Goal: Information Seeking & Learning: Learn about a topic

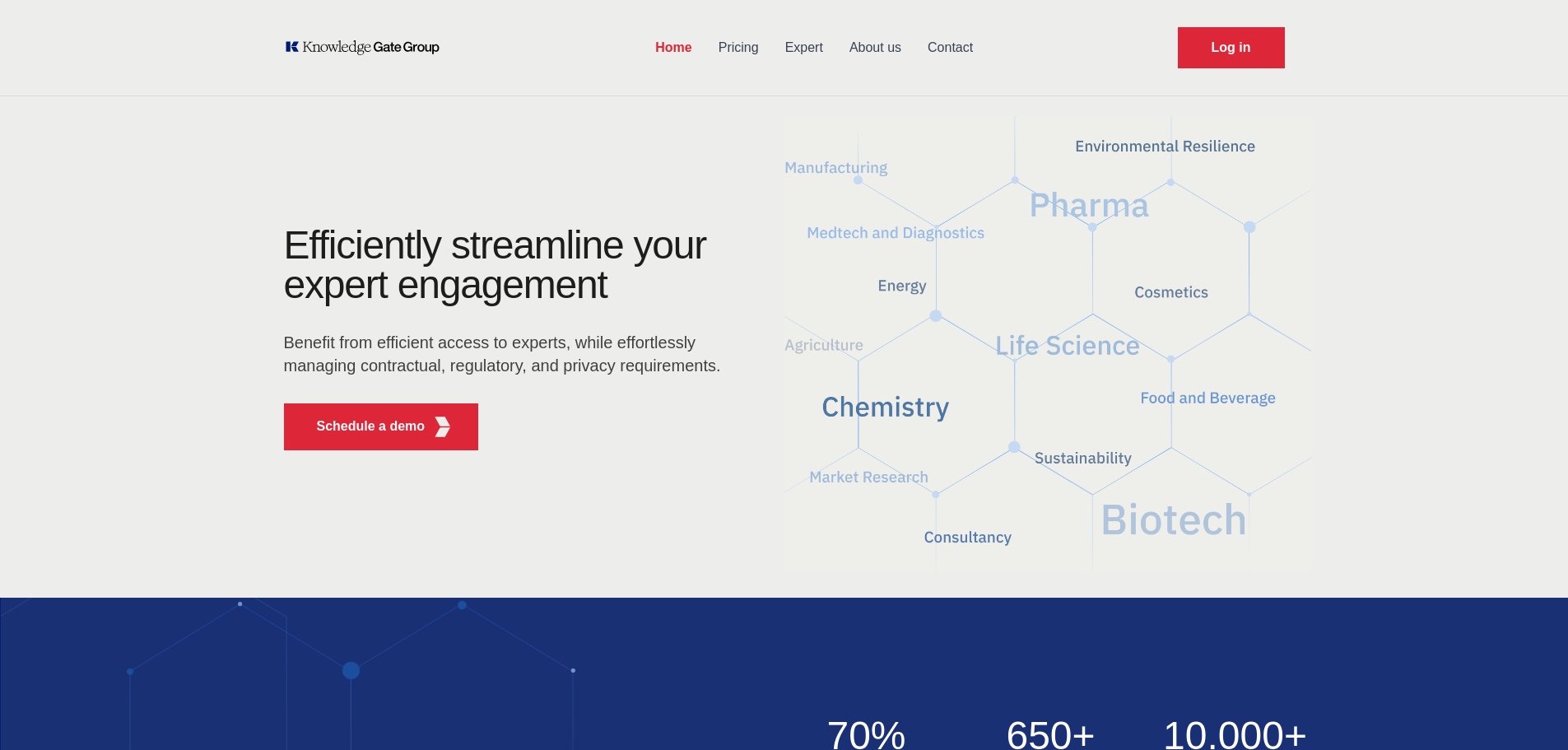
click at [741, 49] on link "Pricing" at bounding box center [738, 47] width 67 height 42
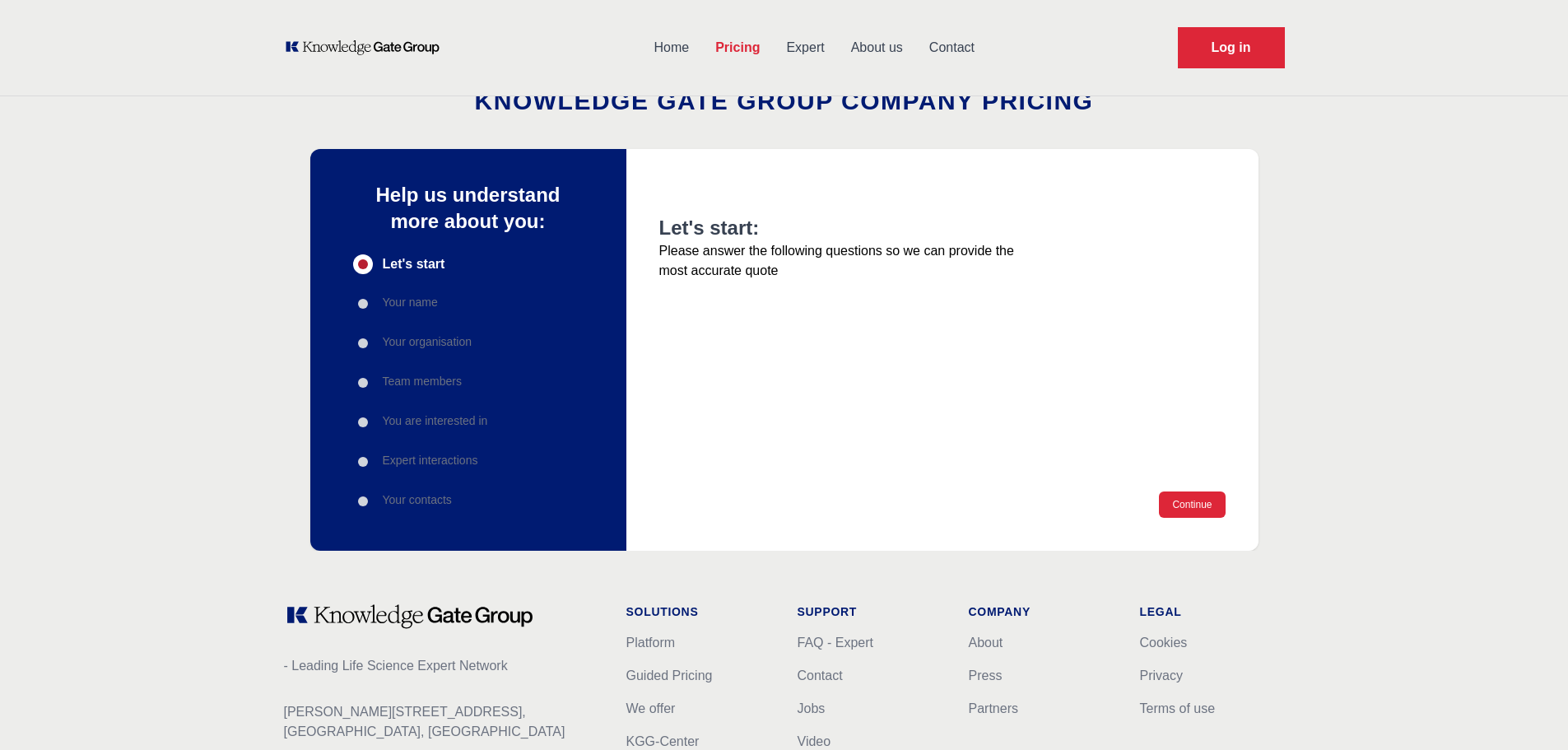
scroll to position [137, 0]
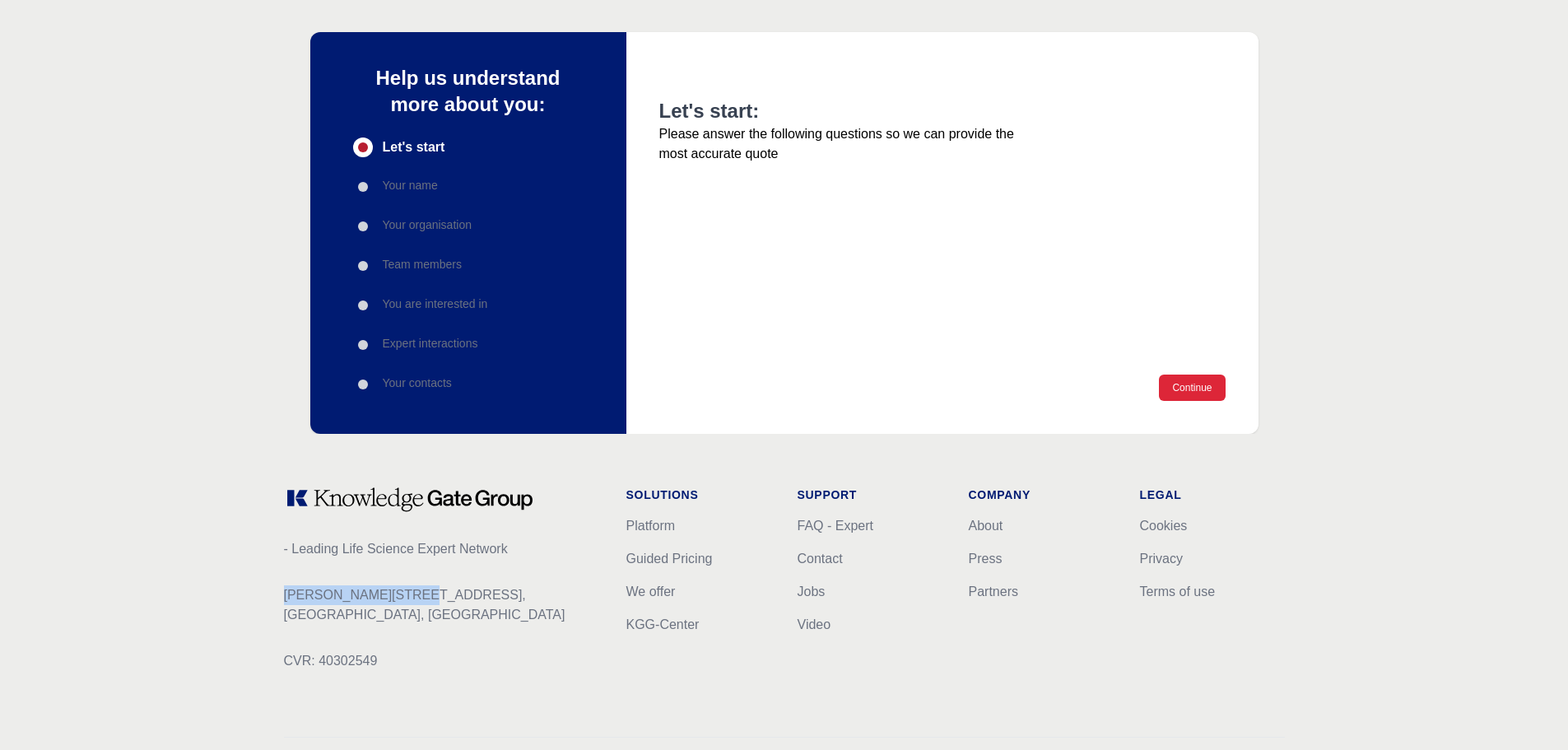
drag, startPoint x: 267, startPoint y: 590, endPoint x: 458, endPoint y: 596, distance: 191.1
click at [458, 596] on div "- Leading Life Science Expert Network [PERSON_NAME][STREET_ADDRESS] CVR: 403025…" at bounding box center [784, 634] width 1054 height 402
click at [465, 633] on div "- Leading Life Science Expert Network [PERSON_NAME][STREET_ADDRESS] CVR: 403025…" at bounding box center [442, 591] width 316 height 211
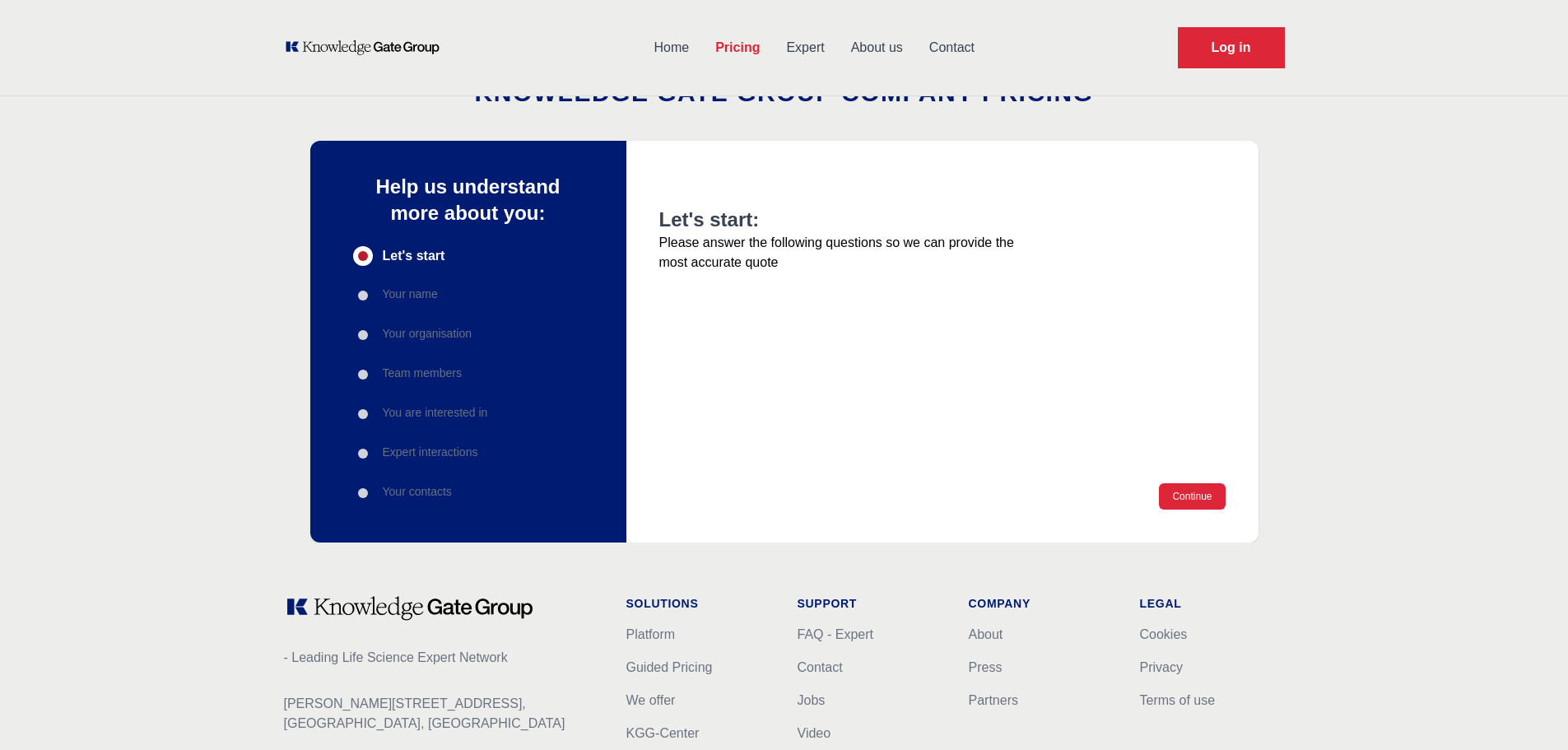
scroll to position [0, 0]
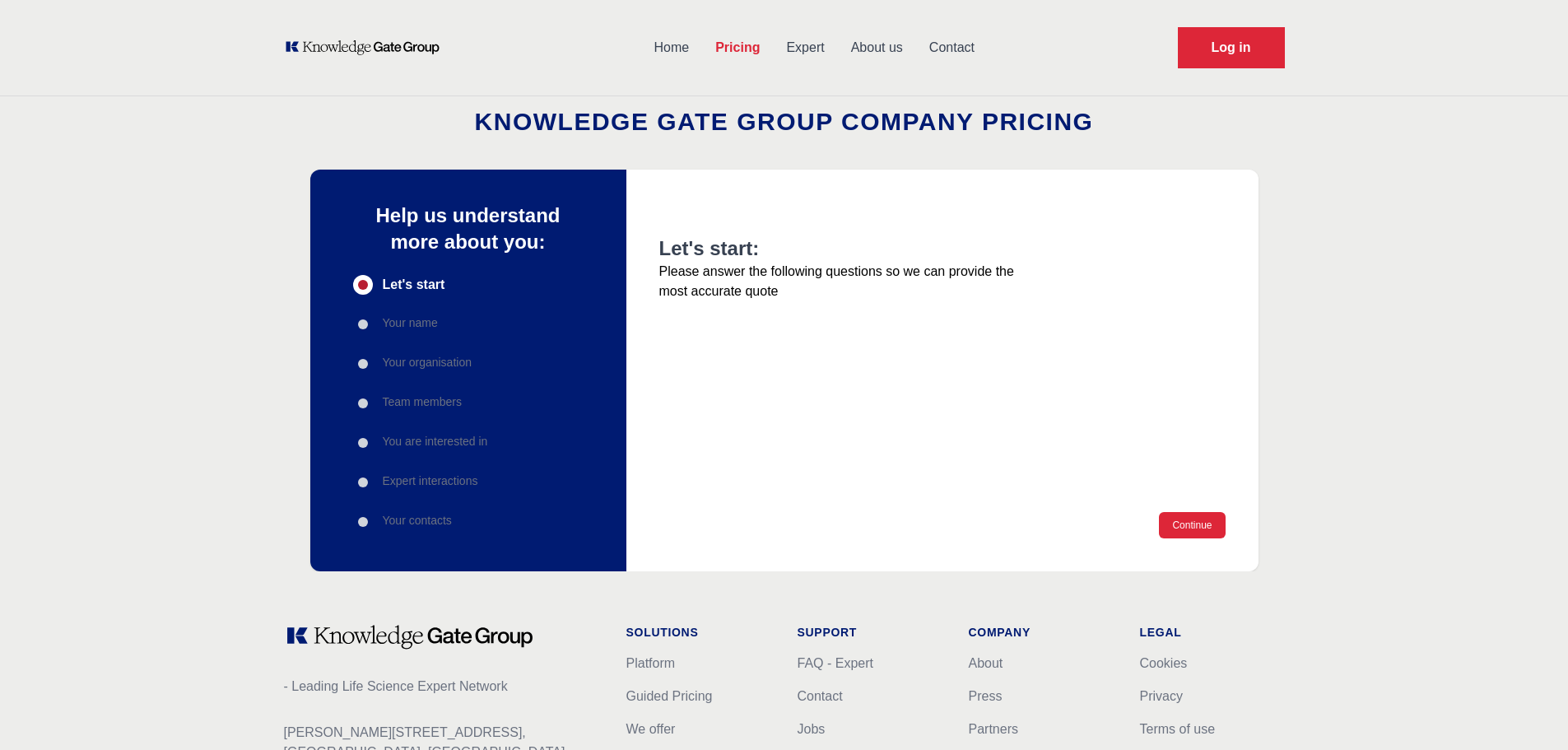
click at [826, 51] on link "Expert" at bounding box center [804, 47] width 64 height 42
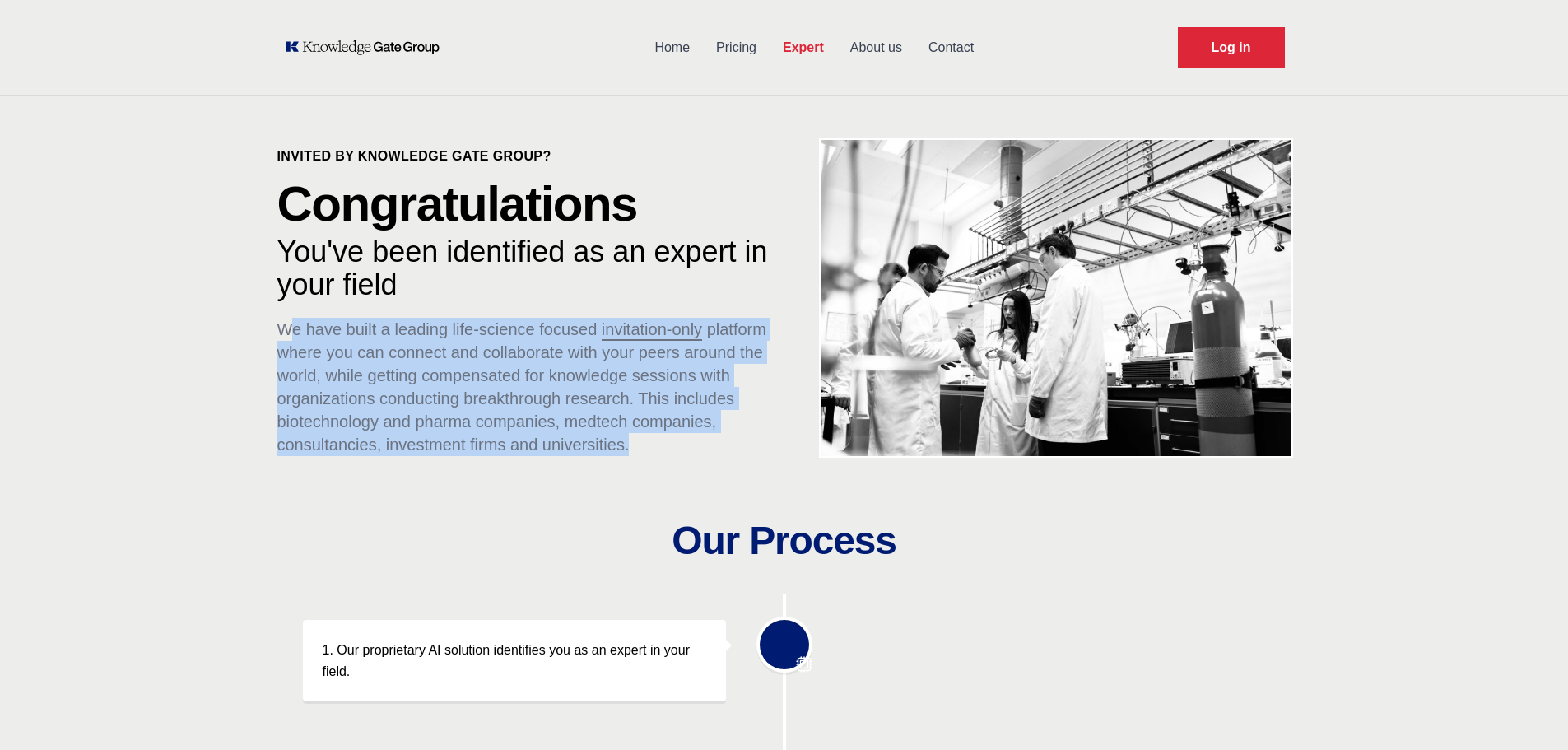
drag, startPoint x: 286, startPoint y: 323, endPoint x: 718, endPoint y: 449, distance: 450.0
click at [718, 449] on p "We have built a leading life-science focused invitation-only platform where you…" at bounding box center [532, 386] width 511 height 138
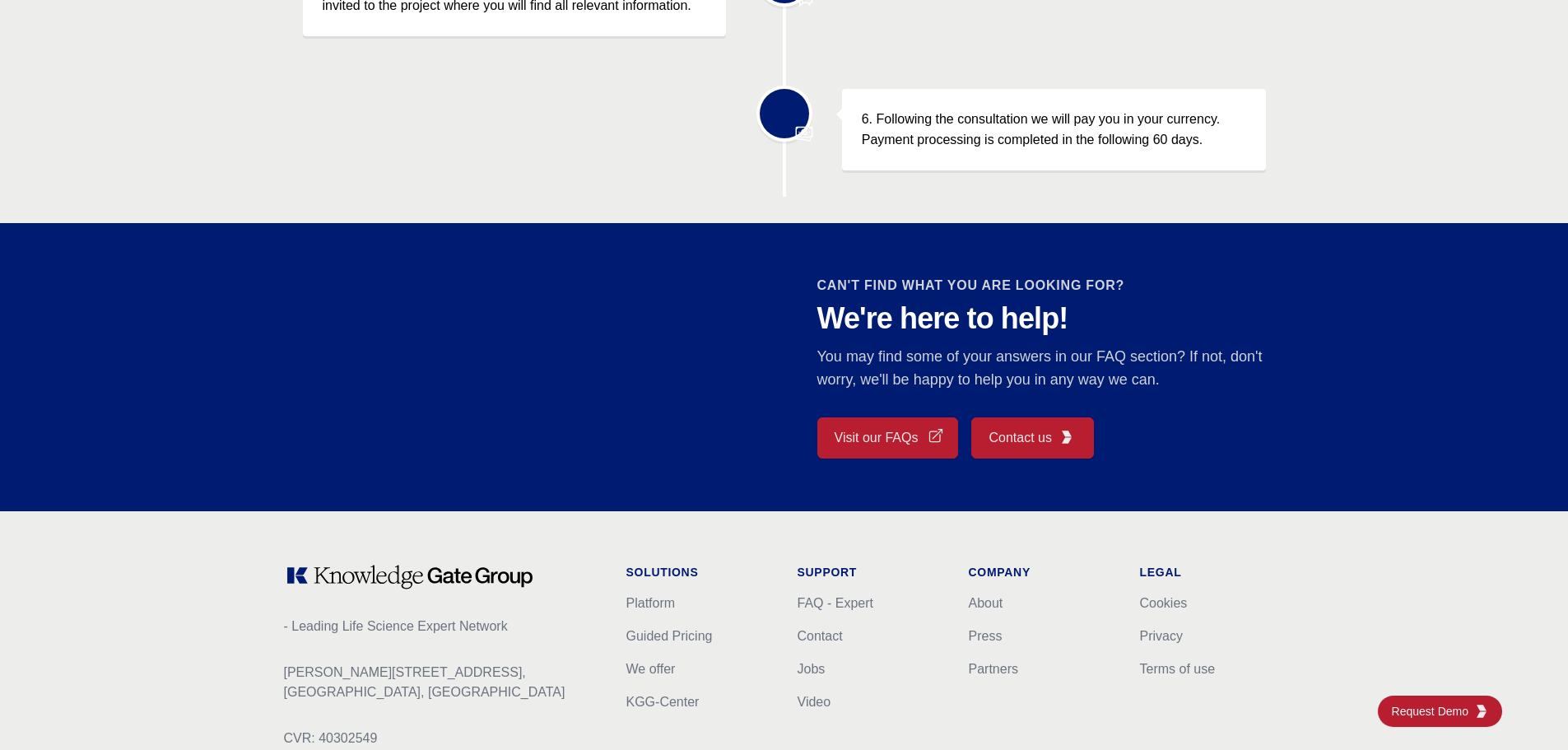
scroll to position [1372, 0]
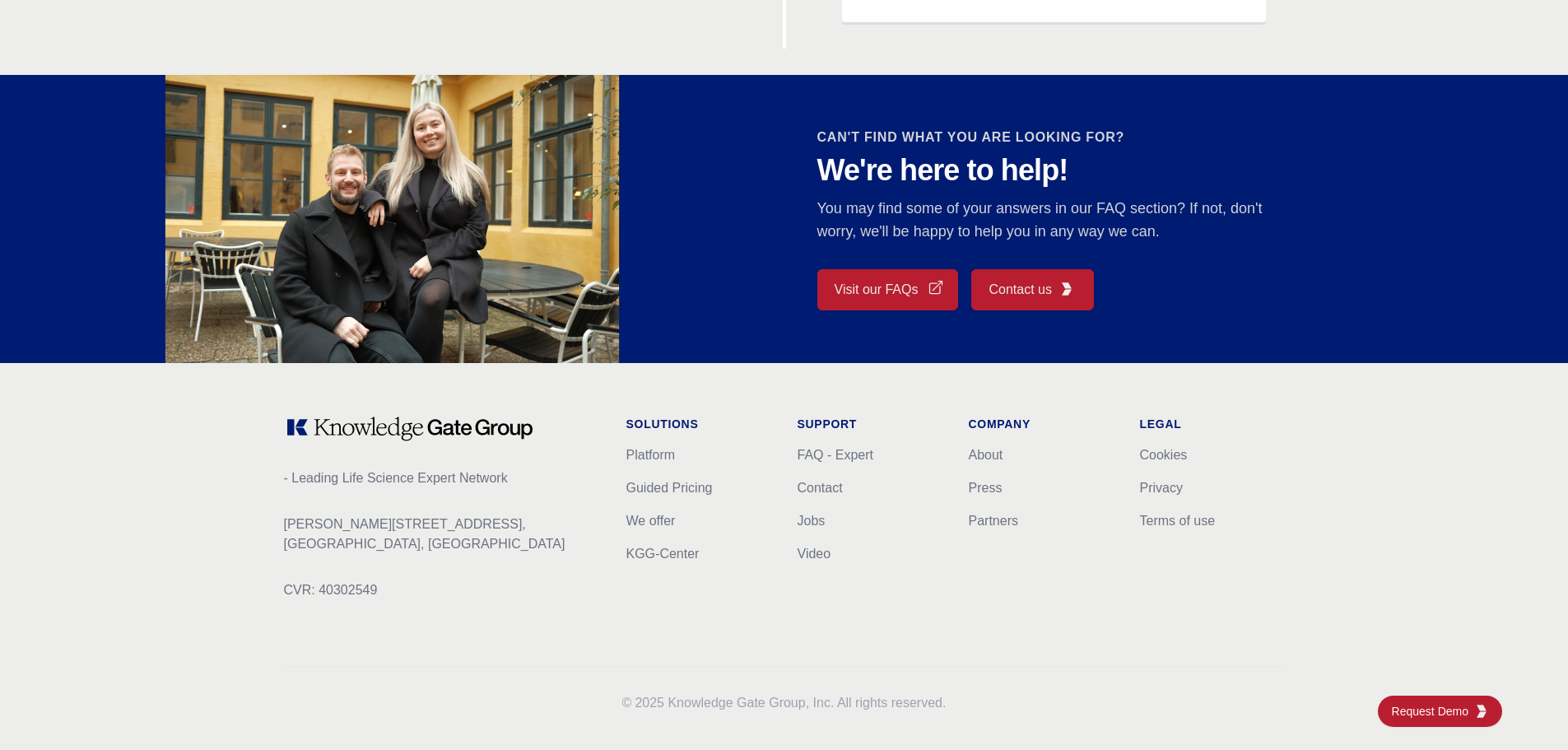
click at [731, 345] on img at bounding box center [391, 219] width 823 height 303
